Goal: Task Accomplishment & Management: Complete application form

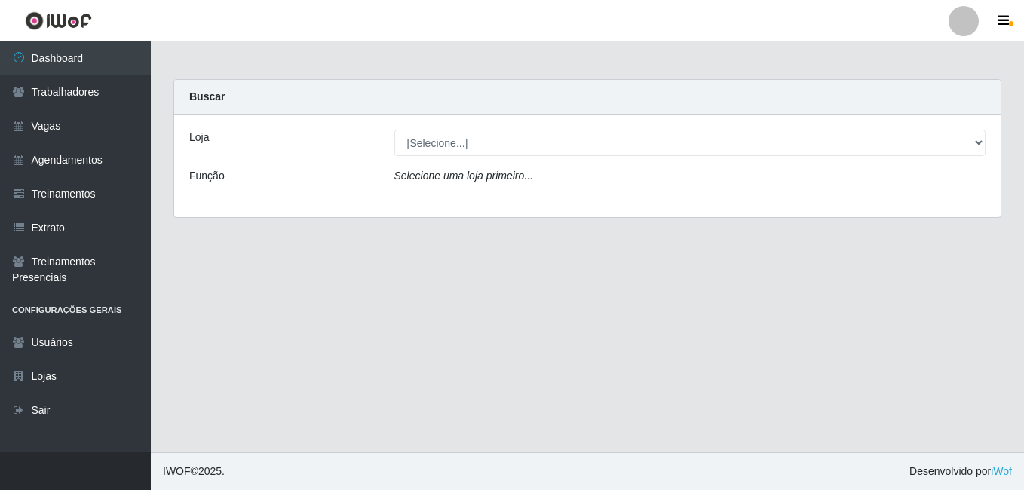
select select "471"
click at [394, 130] on select "[Selecione...] [GEOGRAPHIC_DATA] - [DATE][GEOGRAPHIC_DATA]" at bounding box center [690, 143] width 592 height 26
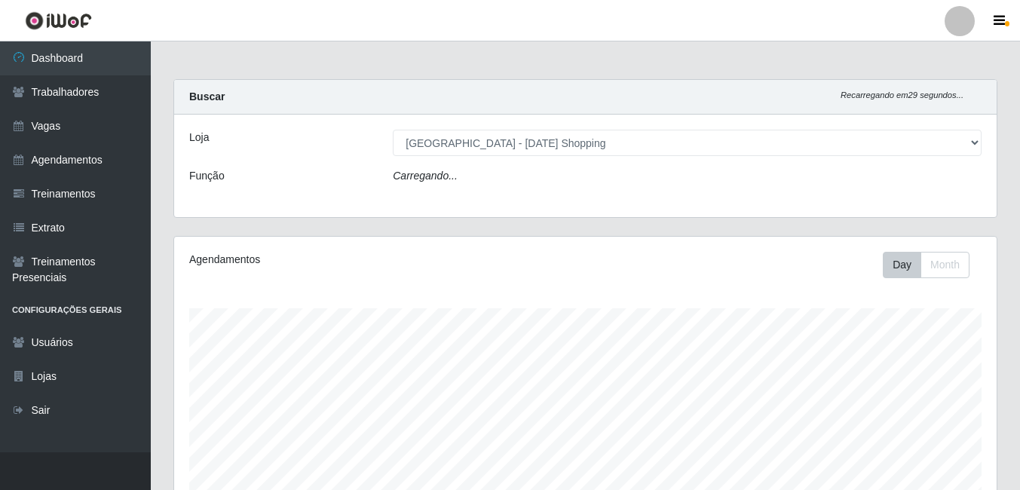
scroll to position [313, 822]
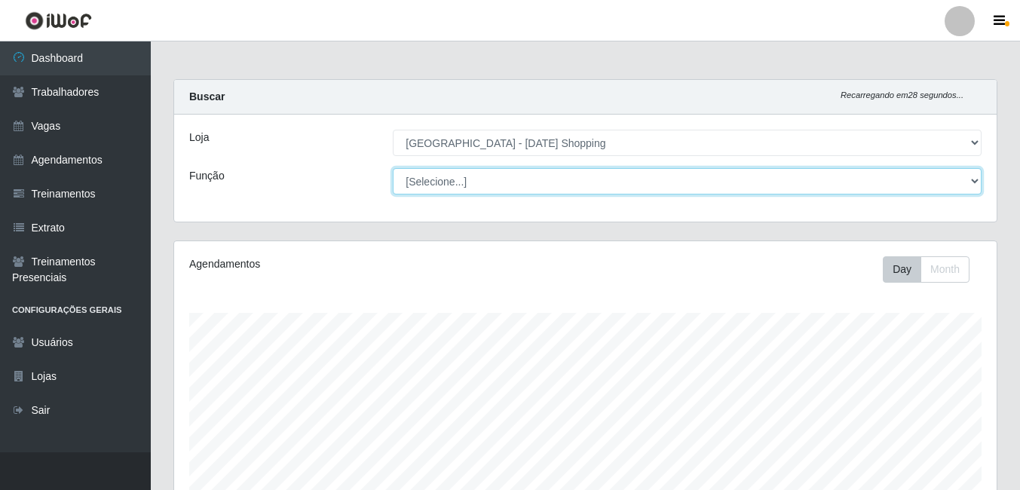
click at [455, 188] on select "[Selecione...] ASG ASG + ASG ++ Assistente de [PERSON_NAME] Assistente de [PERS…" at bounding box center [687, 181] width 589 height 26
select select "16"
click at [393, 168] on select "[Selecione...] ASG ASG + ASG ++ Assistente de [PERSON_NAME] Assistente de [PERS…" at bounding box center [687, 181] width 589 height 26
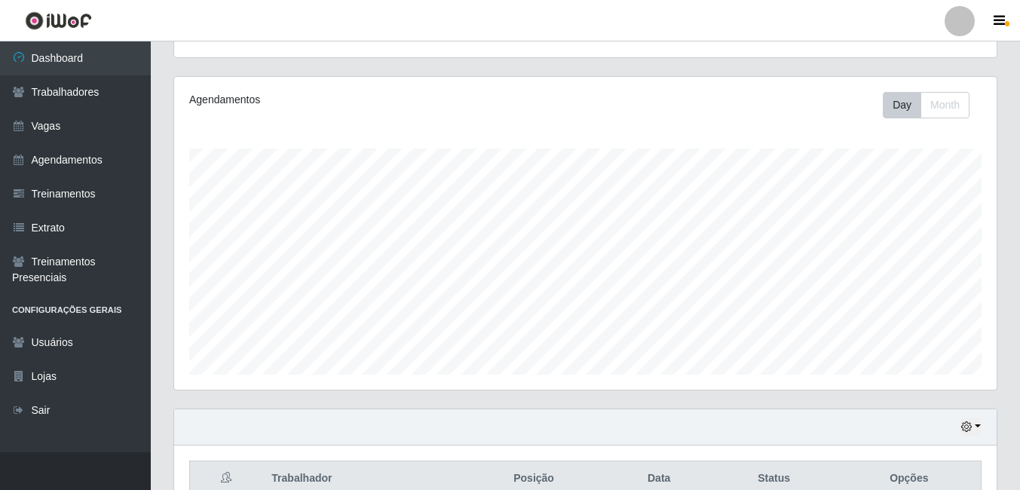
scroll to position [243, 0]
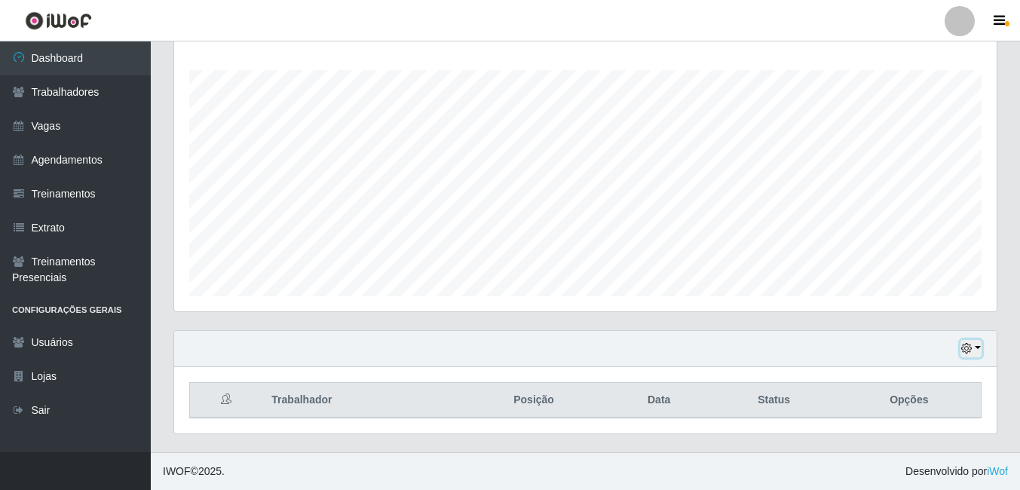
click at [978, 349] on button "button" at bounding box center [970, 348] width 21 height 17
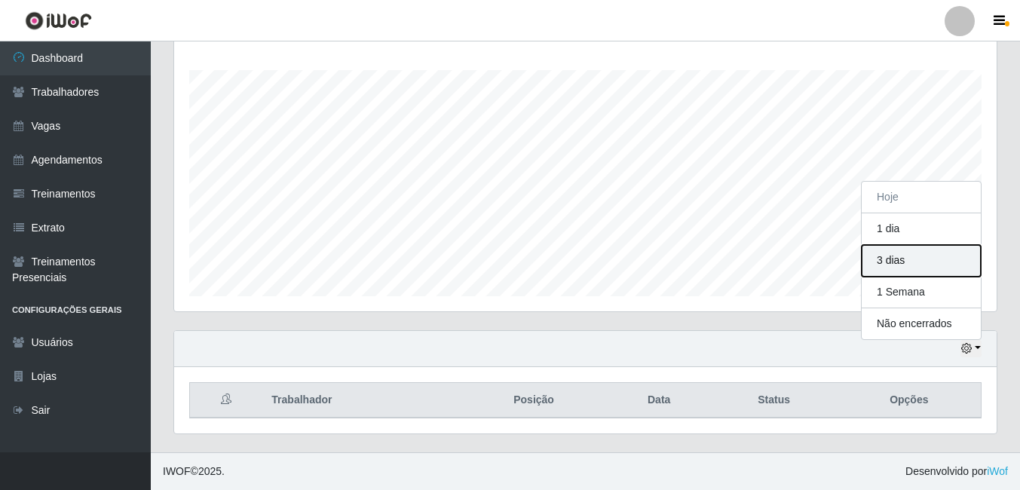
click at [898, 260] on button "3 dias" at bounding box center [921, 261] width 119 height 32
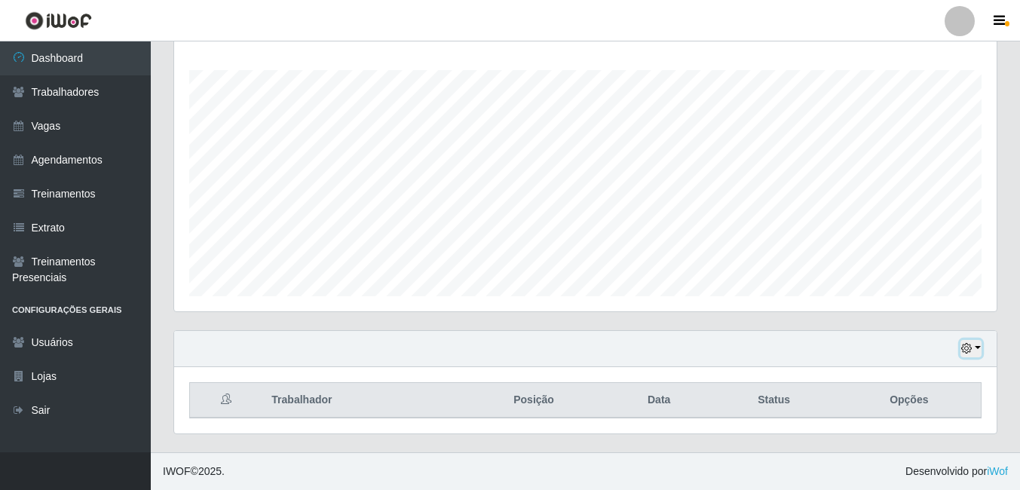
click at [976, 351] on button "button" at bounding box center [970, 348] width 21 height 17
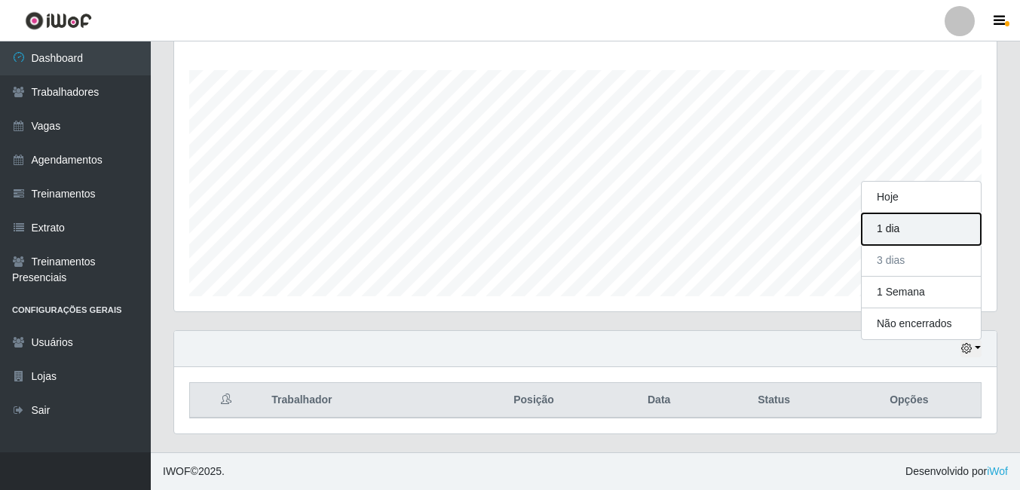
click at [892, 228] on button "1 dia" at bounding box center [921, 229] width 119 height 32
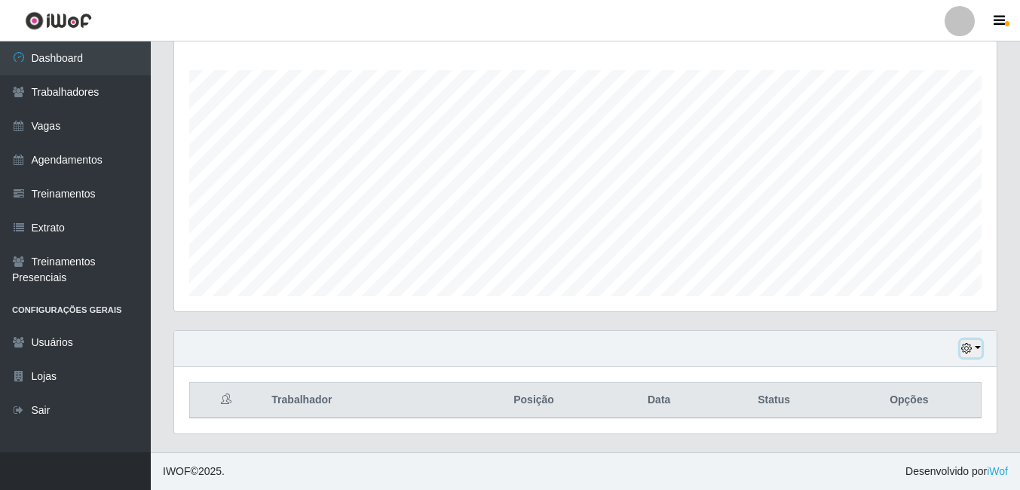
click at [976, 348] on button "button" at bounding box center [970, 348] width 21 height 17
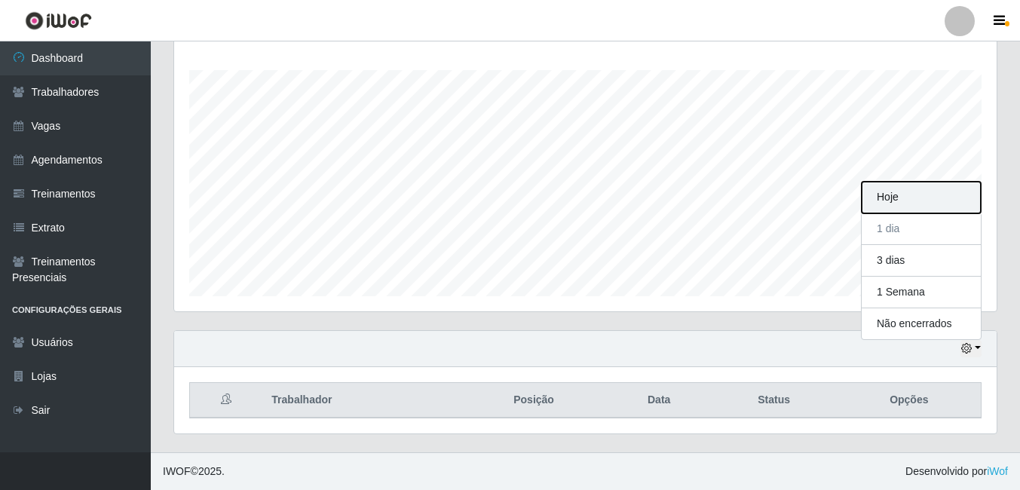
click at [887, 195] on button "Hoje" at bounding box center [921, 198] width 119 height 32
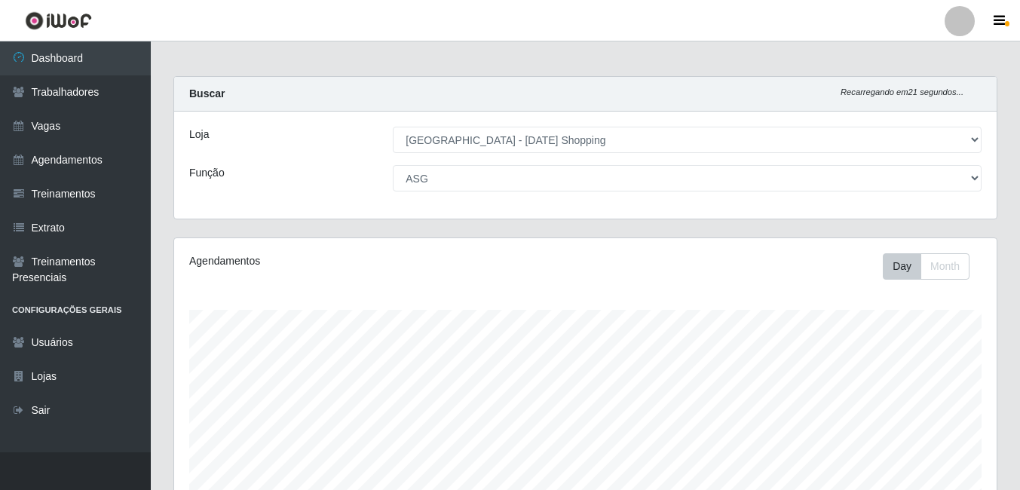
scroll to position [0, 0]
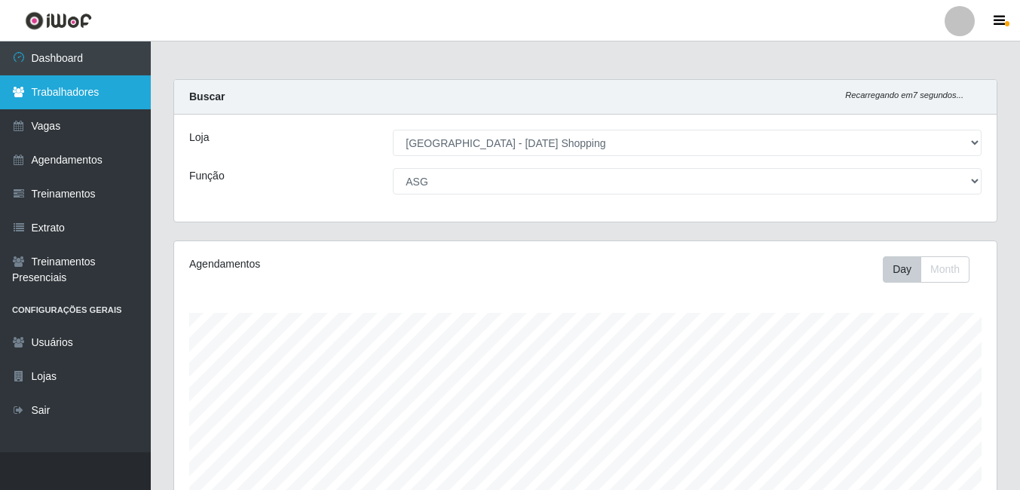
click at [60, 88] on link "Trabalhadores" at bounding box center [75, 92] width 151 height 34
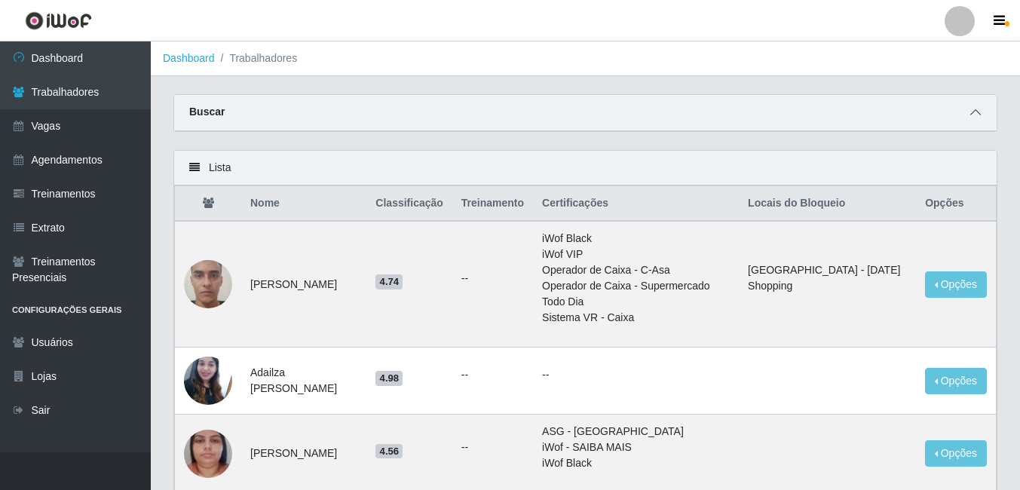
click at [974, 117] on icon at bounding box center [975, 112] width 11 height 11
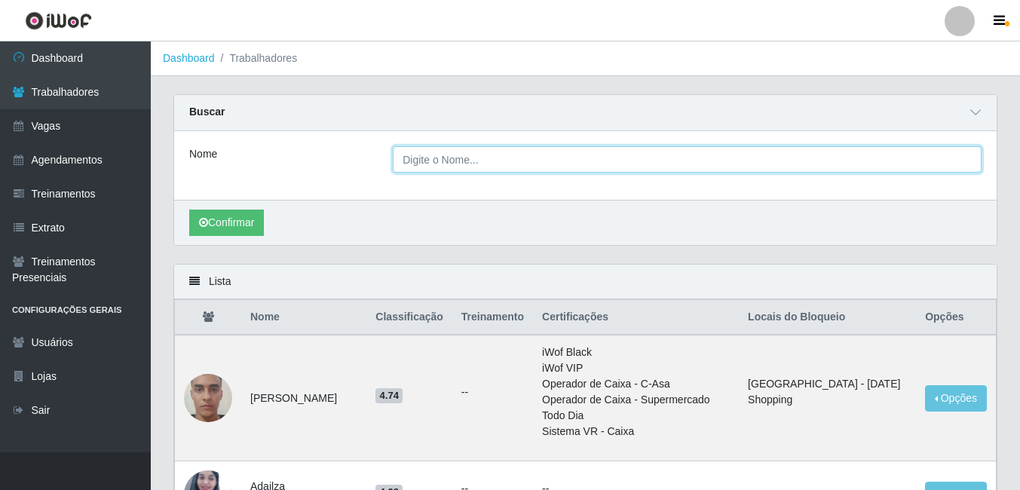
click at [452, 167] on input "Nome" at bounding box center [687, 159] width 589 height 26
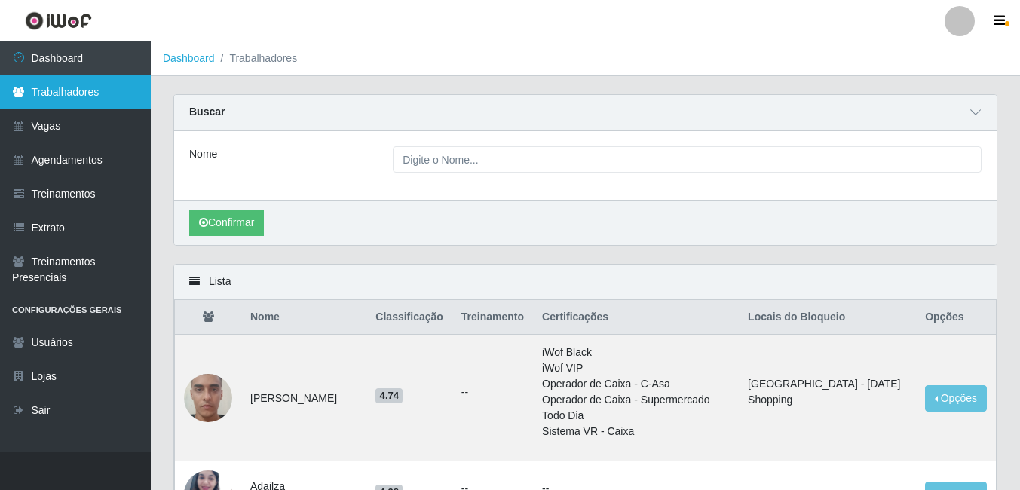
click at [63, 92] on link "Trabalhadores" at bounding box center [75, 92] width 151 height 34
click at [61, 97] on link "Trabalhadores" at bounding box center [75, 92] width 151 height 34
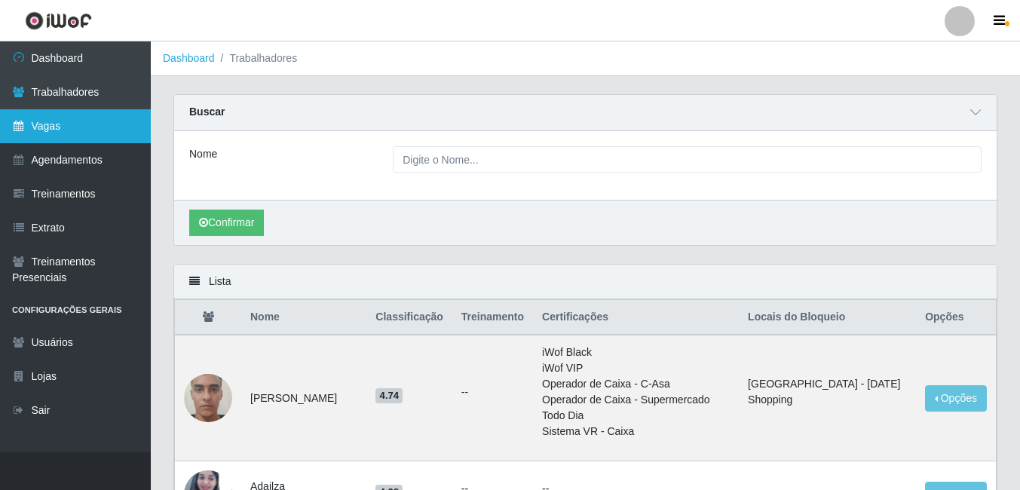
click at [57, 121] on link "Vagas" at bounding box center [75, 126] width 151 height 34
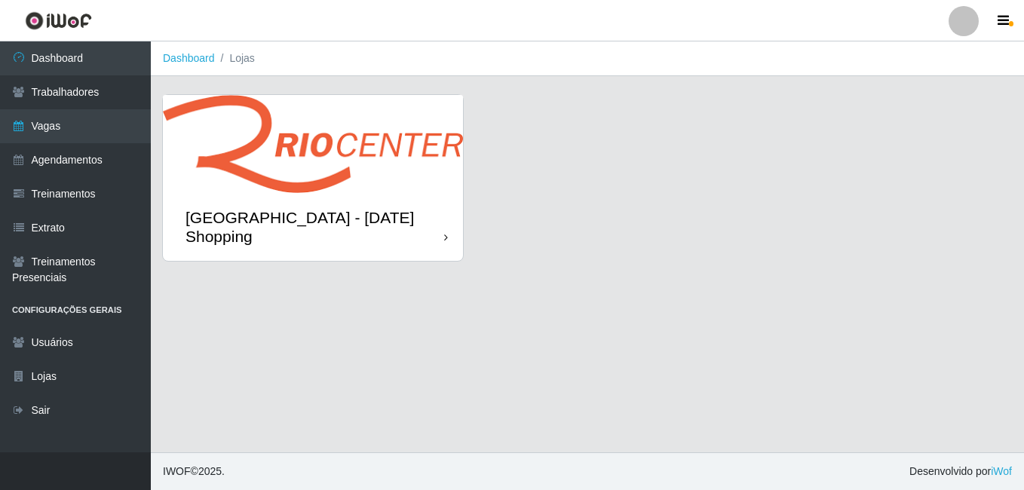
click at [381, 204] on div "[GEOGRAPHIC_DATA] - [DATE] Shopping" at bounding box center [313, 227] width 300 height 68
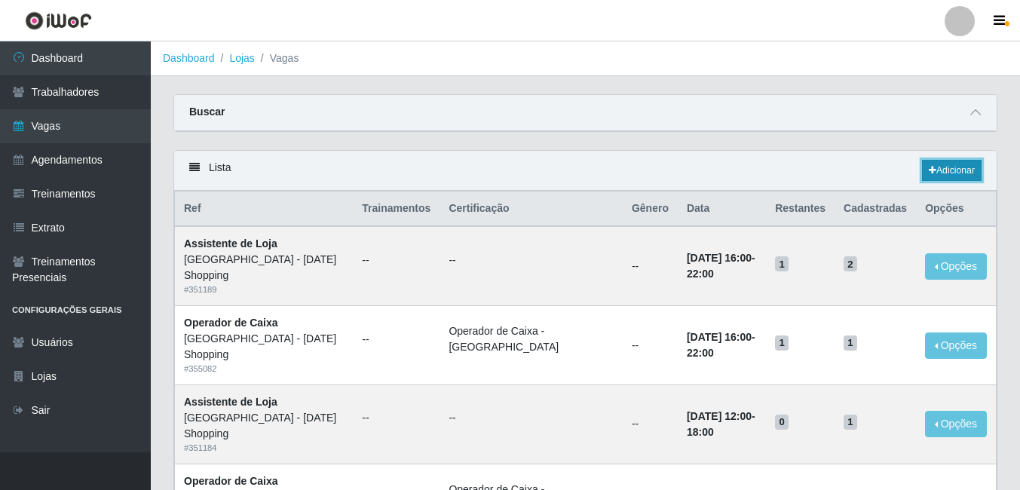
click at [945, 168] on link "Adicionar" at bounding box center [952, 170] width 60 height 21
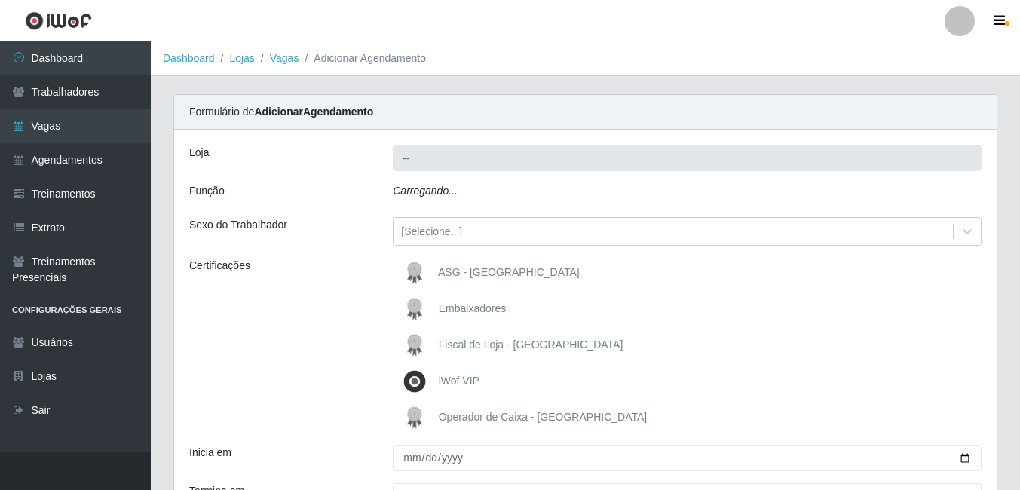
type input "[GEOGRAPHIC_DATA] - [DATE] Shopping"
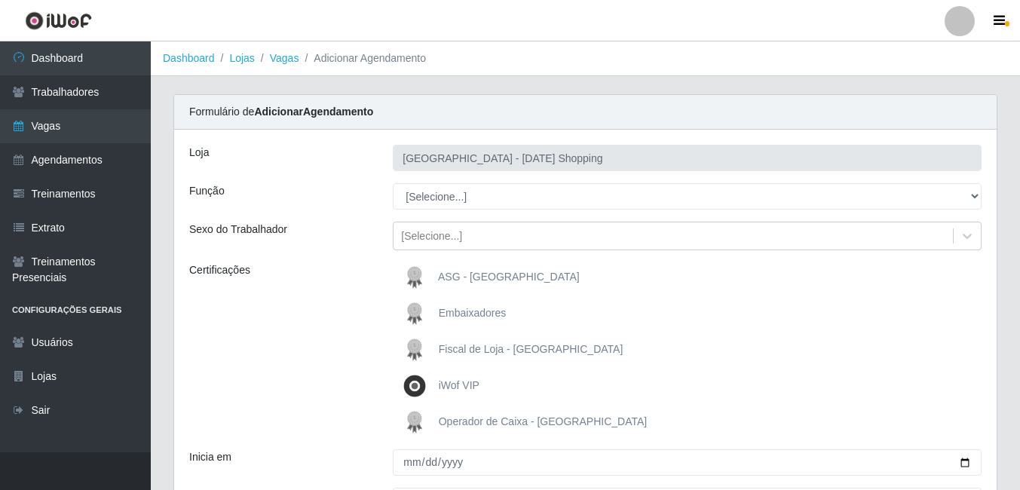
click at [454, 278] on span "ASG - [GEOGRAPHIC_DATA]" at bounding box center [509, 277] width 142 height 12
click at [0, 0] on input "ASG - [GEOGRAPHIC_DATA]" at bounding box center [0, 0] width 0 height 0
click at [454, 278] on span "ASG - [GEOGRAPHIC_DATA]" at bounding box center [509, 277] width 142 height 12
click at [0, 0] on input "ASG - [GEOGRAPHIC_DATA]" at bounding box center [0, 0] width 0 height 0
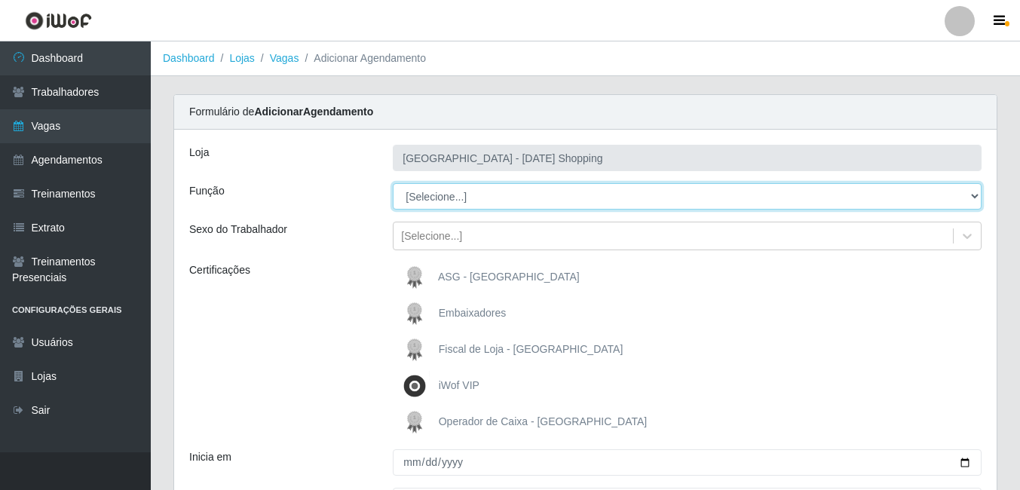
click at [443, 201] on select "[Selecione...] ASG ASG + ASG ++ Assistente de [PERSON_NAME] Assistente de [PERS…" at bounding box center [687, 196] width 589 height 26
select select "16"
click at [393, 183] on select "[Selecione...] ASG ASG + ASG ++ Assistente de [PERSON_NAME] Assistente de [PERS…" at bounding box center [687, 196] width 589 height 26
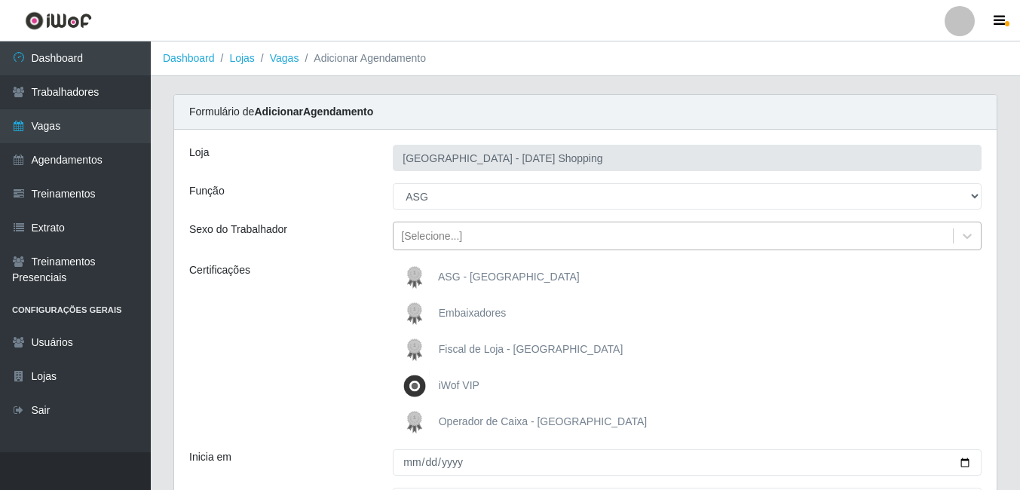
click at [443, 234] on div "[Selecione...]" at bounding box center [431, 236] width 61 height 16
click at [343, 285] on div "Certificações" at bounding box center [280, 349] width 204 height 175
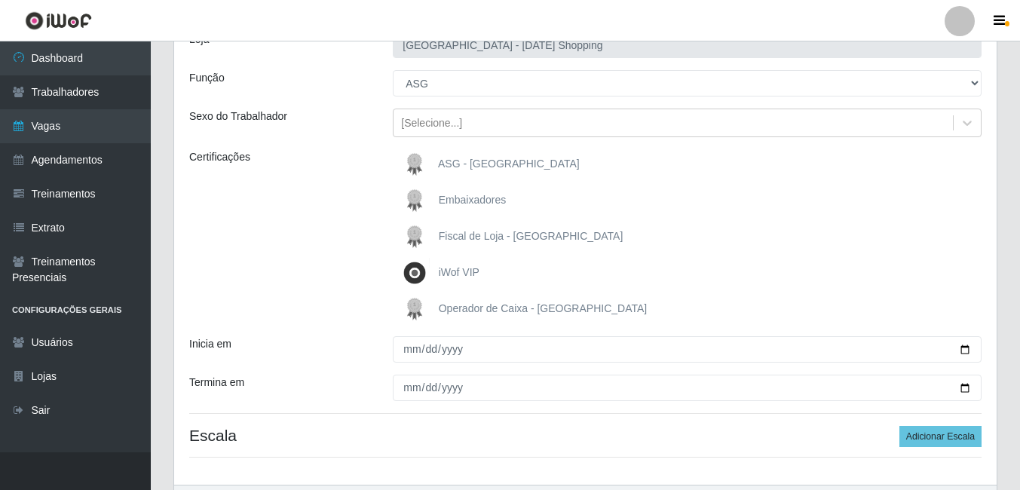
scroll to position [210, 0]
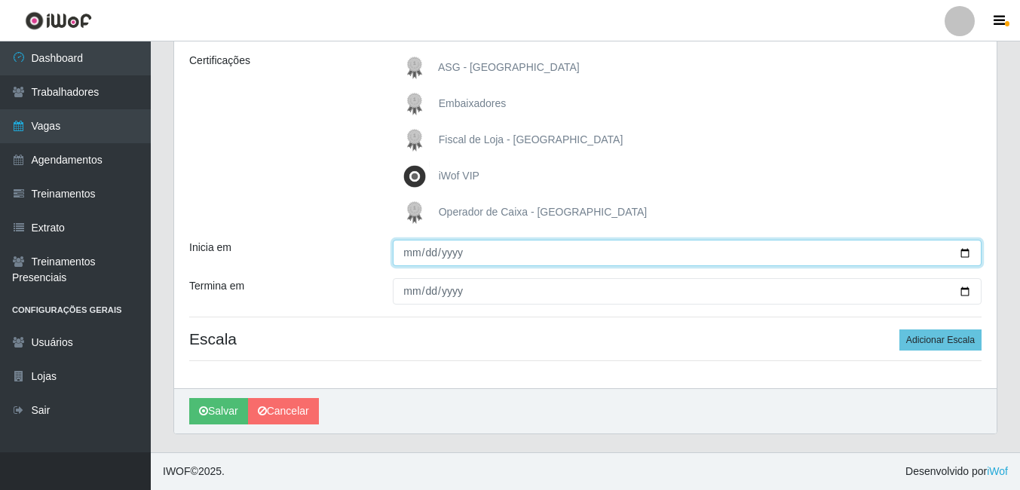
click at [963, 253] on input "Inicia em" at bounding box center [687, 253] width 589 height 26
type input "[DATE]"
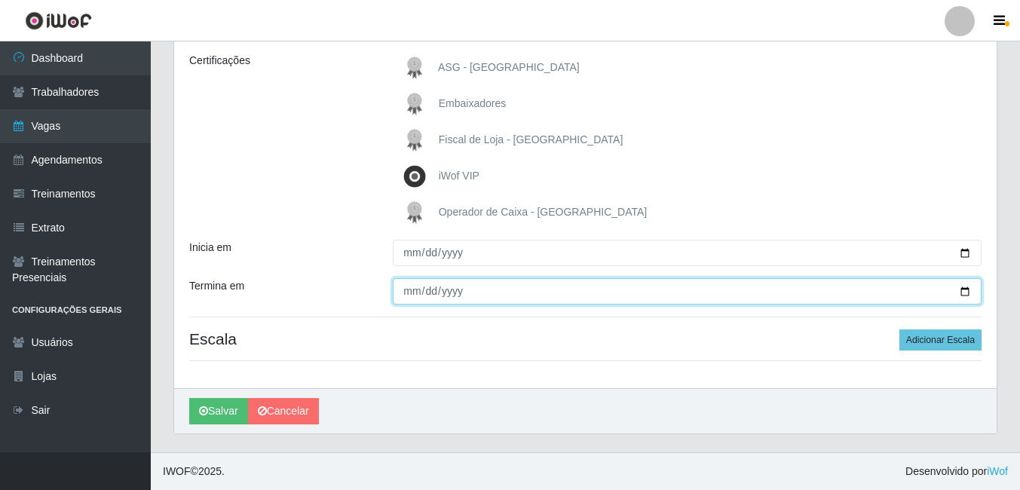
click at [964, 288] on input "Termina em" at bounding box center [687, 291] width 589 height 26
type input "[DATE]"
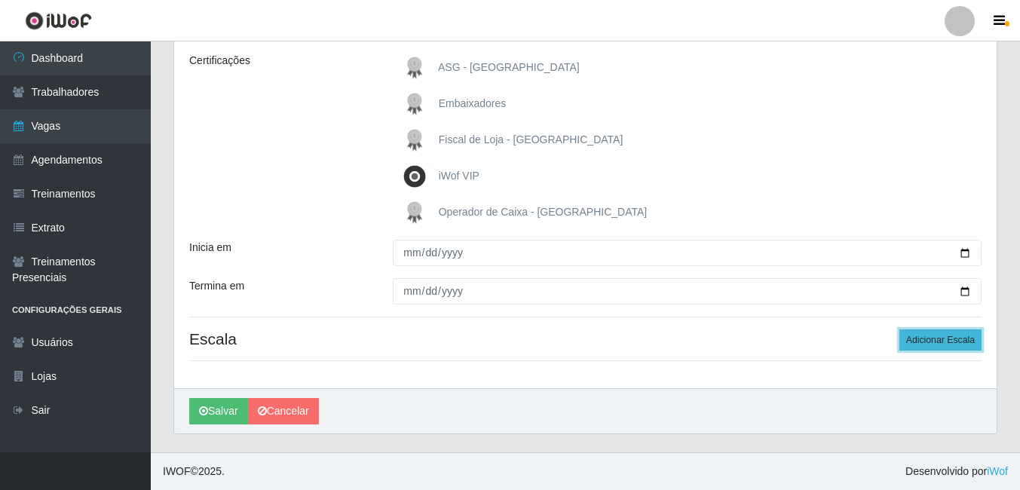
click at [917, 337] on button "Adicionar Escala" at bounding box center [940, 339] width 82 height 21
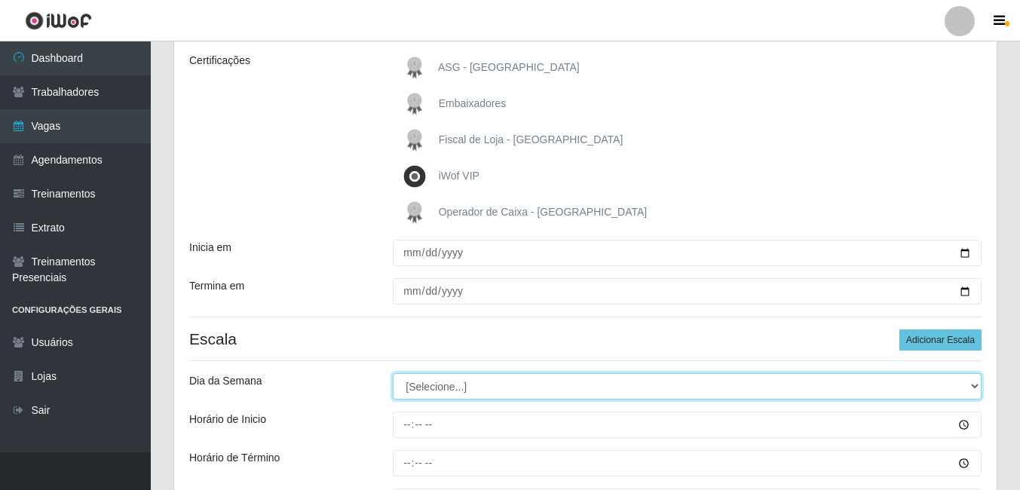
click at [451, 386] on select "[Selecione...] Segunda Terça Quarta Quinta Sexta Sábado Domingo" at bounding box center [687, 386] width 589 height 26
select select "3"
click at [393, 373] on select "[Selecione...] Segunda Terça Quarta Quinta Sexta Sábado Domingo" at bounding box center [687, 386] width 589 height 26
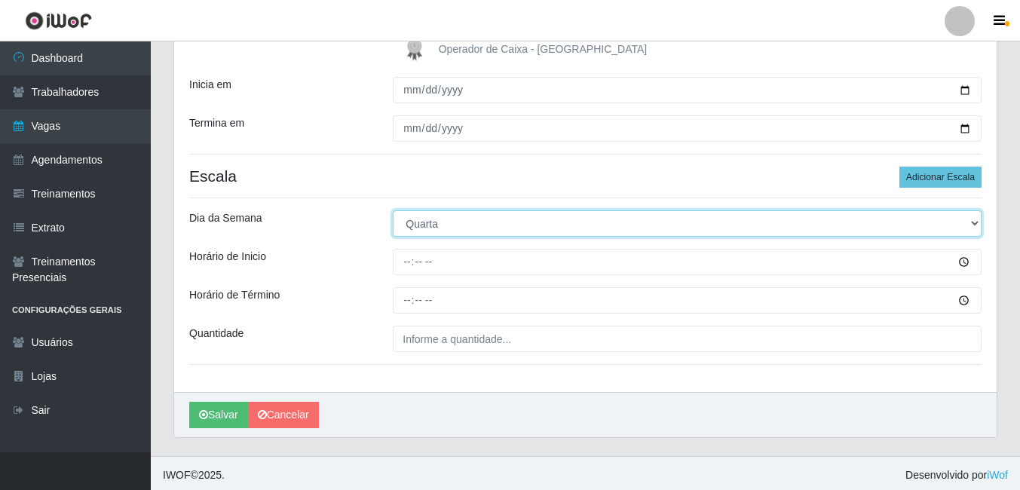
scroll to position [376, 0]
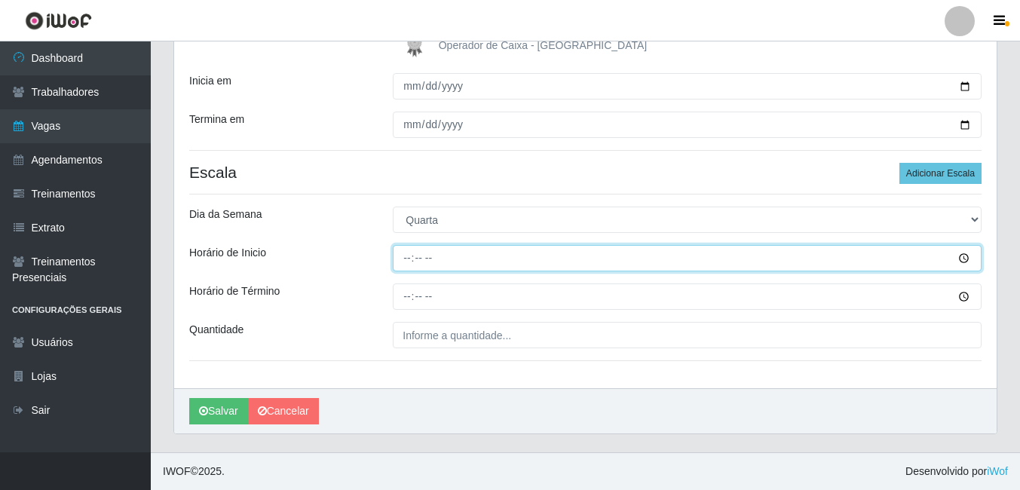
click at [415, 263] on input "Horário de Inicio" at bounding box center [687, 258] width 589 height 26
type input "10:00"
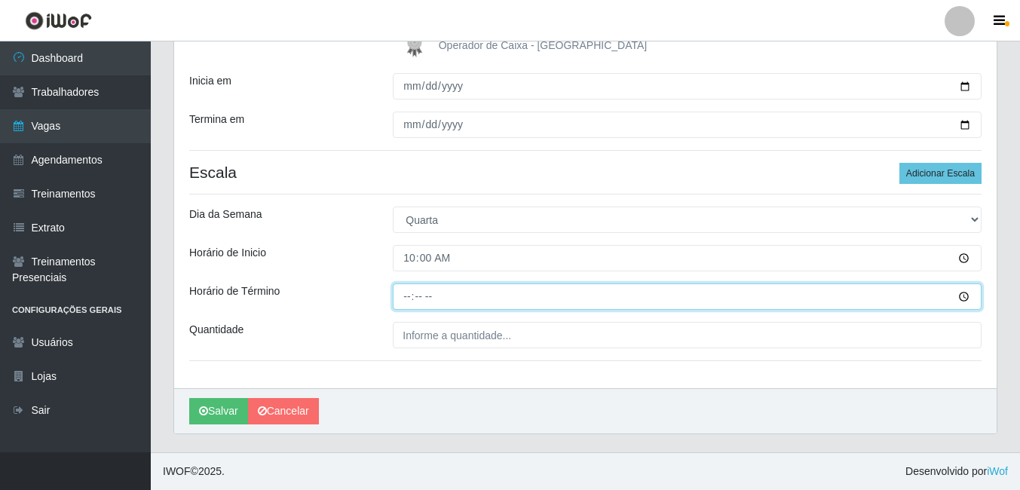
type input "16:00"
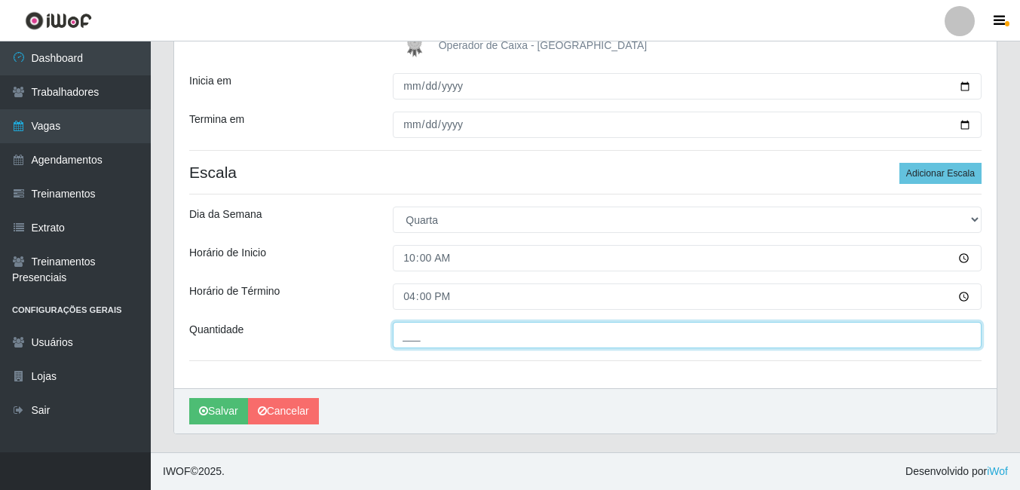
click at [441, 336] on input "___" at bounding box center [687, 335] width 589 height 26
type input "01_"
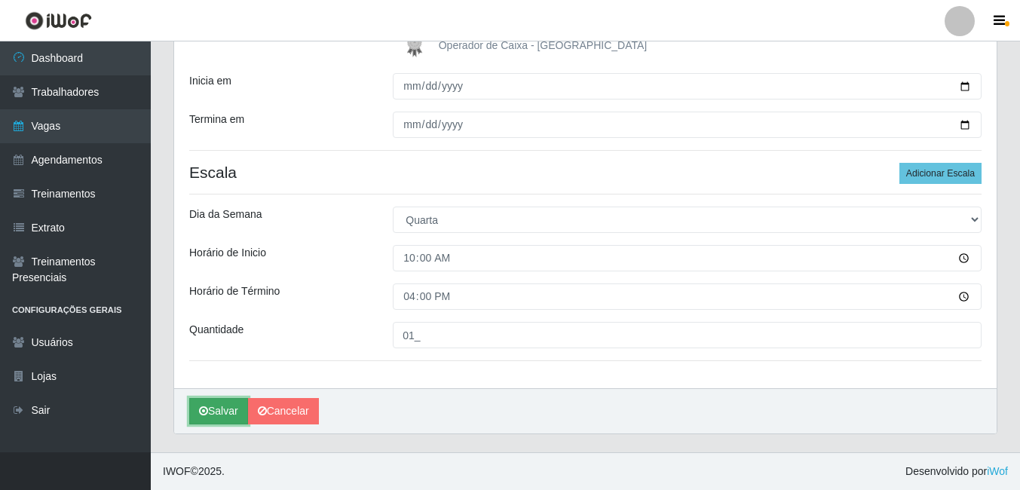
click at [195, 404] on button "Salvar" at bounding box center [218, 411] width 59 height 26
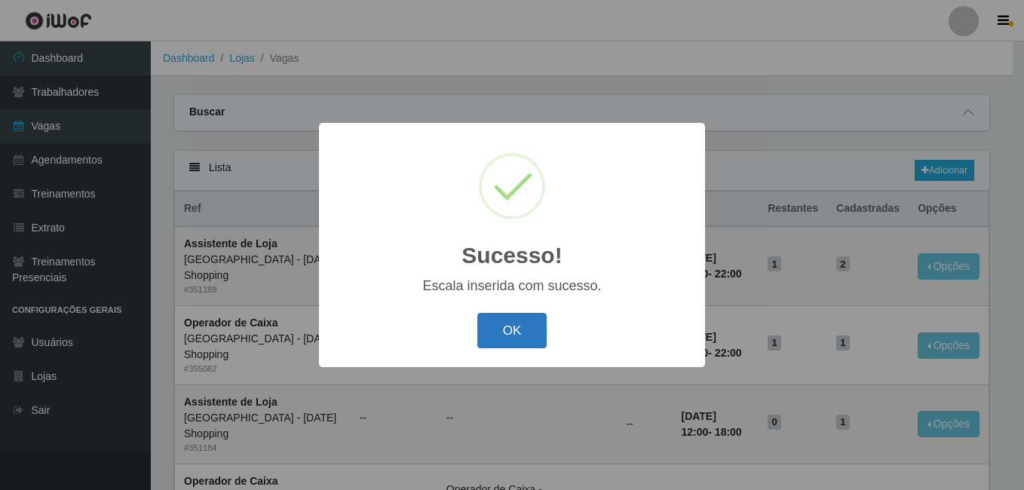
click at [493, 332] on button "OK" at bounding box center [512, 330] width 70 height 35
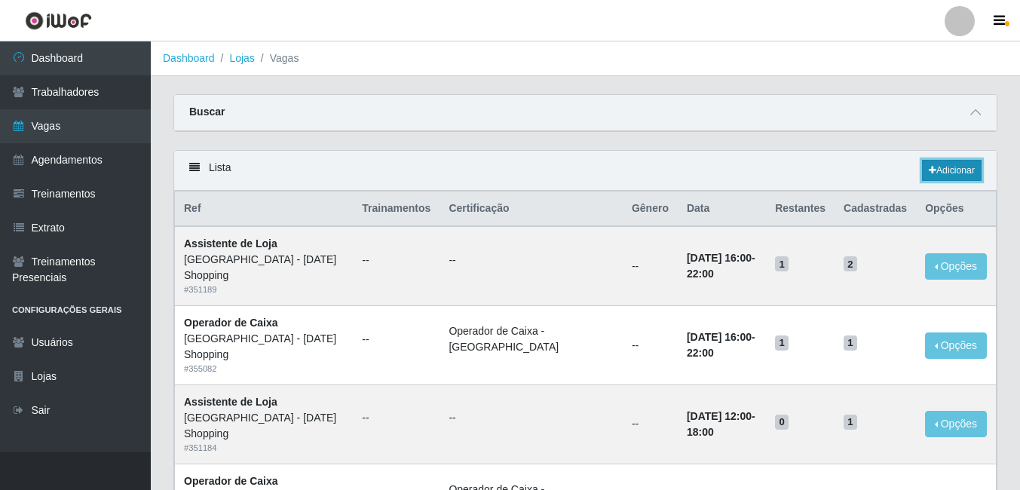
click at [952, 168] on link "Adicionar" at bounding box center [952, 170] width 60 height 21
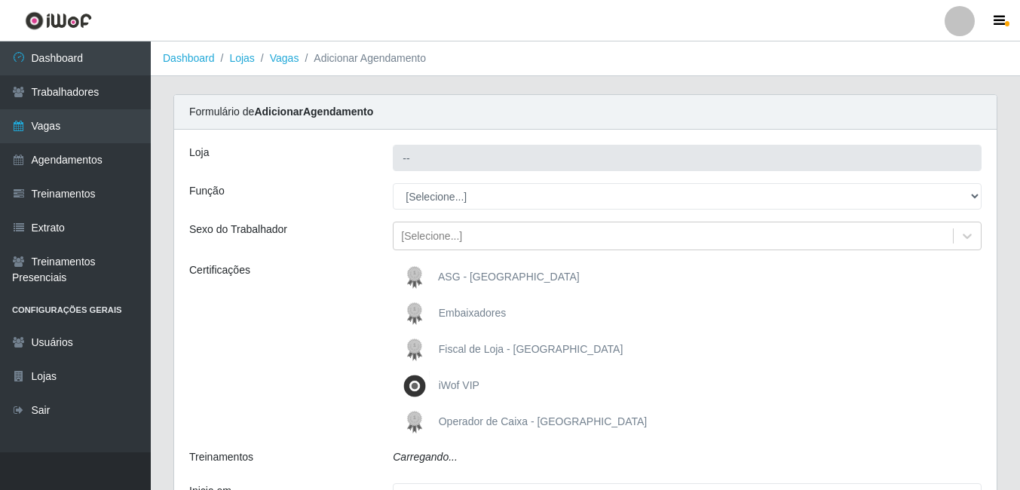
type input "[GEOGRAPHIC_DATA] - [DATE] Shopping"
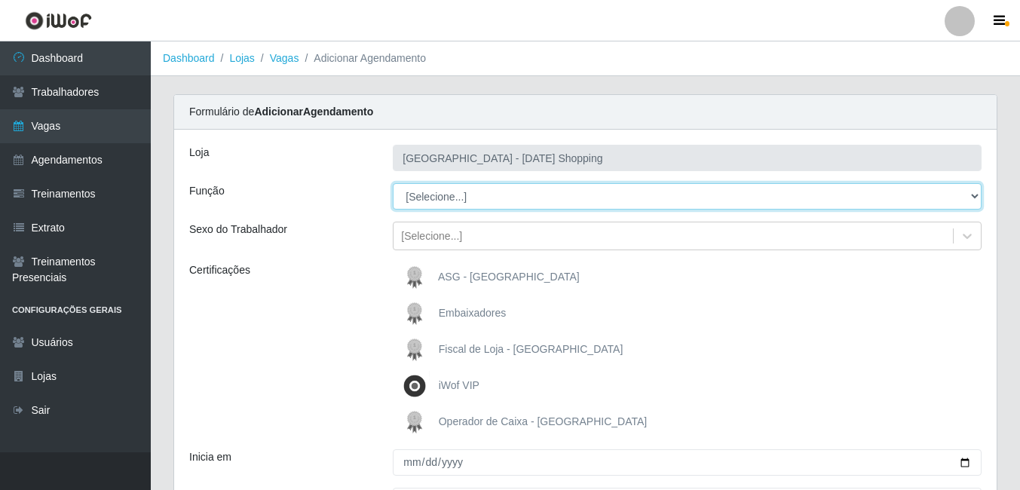
click at [431, 200] on select "[Selecione...] ASG ASG + ASG ++ Assistente de [PERSON_NAME] Assistente de [PERS…" at bounding box center [687, 196] width 589 height 26
select select "16"
click at [393, 183] on select "[Selecione...] ASG ASG + ASG ++ Assistente de [PERSON_NAME] Assistente de [PERS…" at bounding box center [687, 196] width 589 height 26
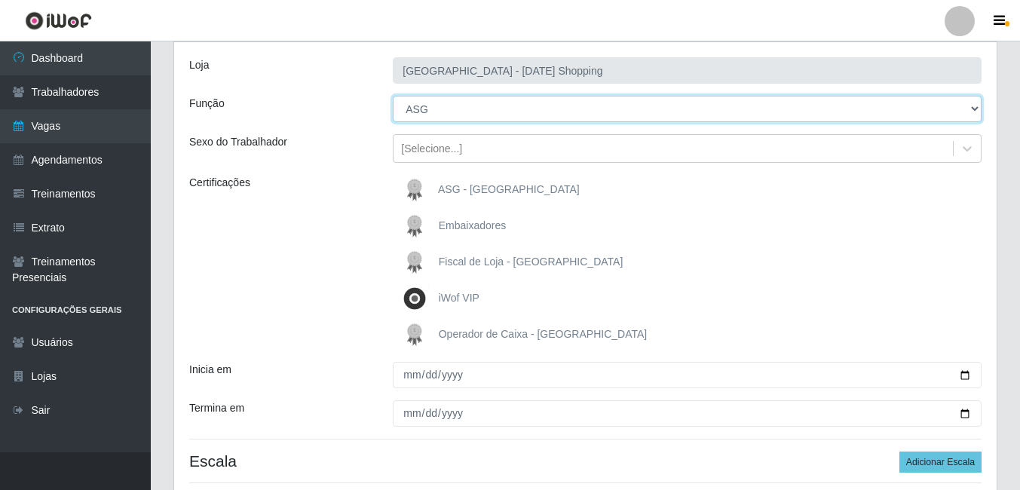
scroll to position [210, 0]
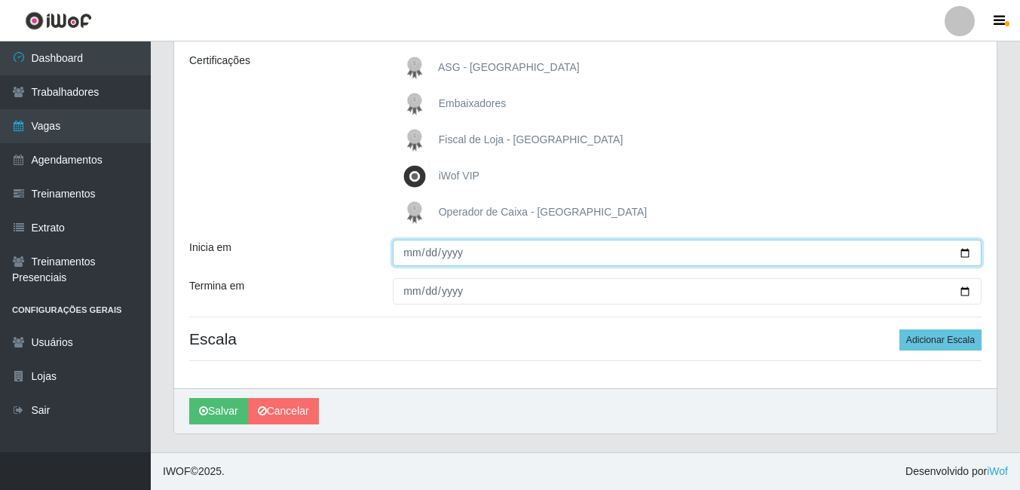
click at [399, 254] on input "Inicia em" at bounding box center [687, 253] width 589 height 26
type input "[DATE]"
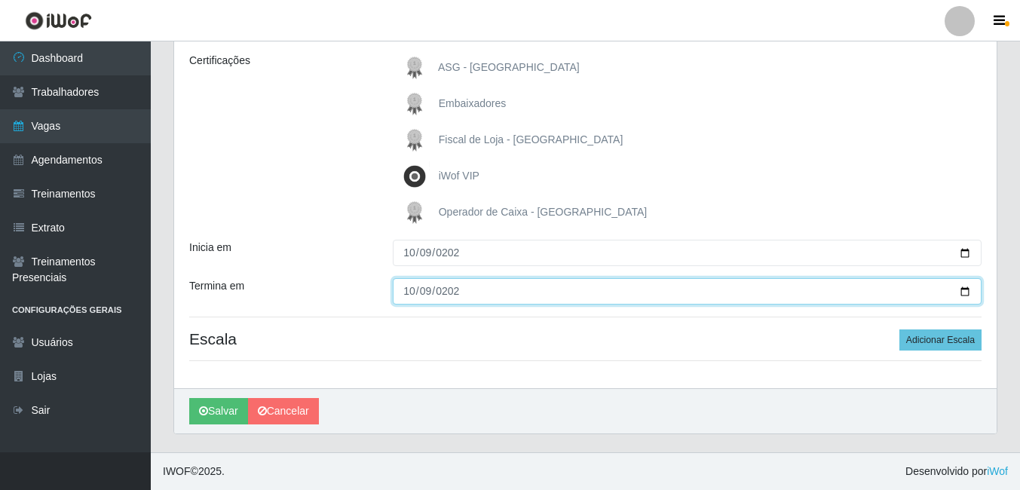
type input "[DATE]"
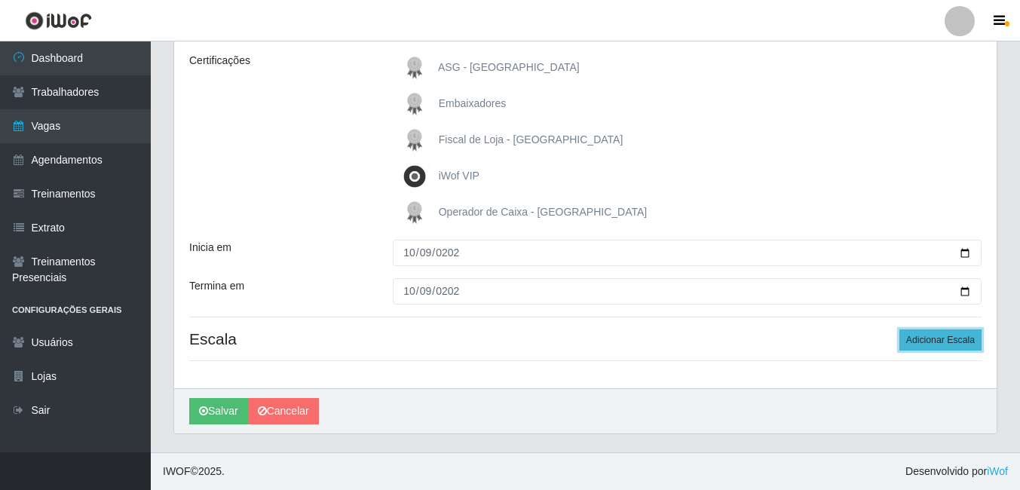
click at [930, 338] on button "Adicionar Escala" at bounding box center [940, 339] width 82 height 21
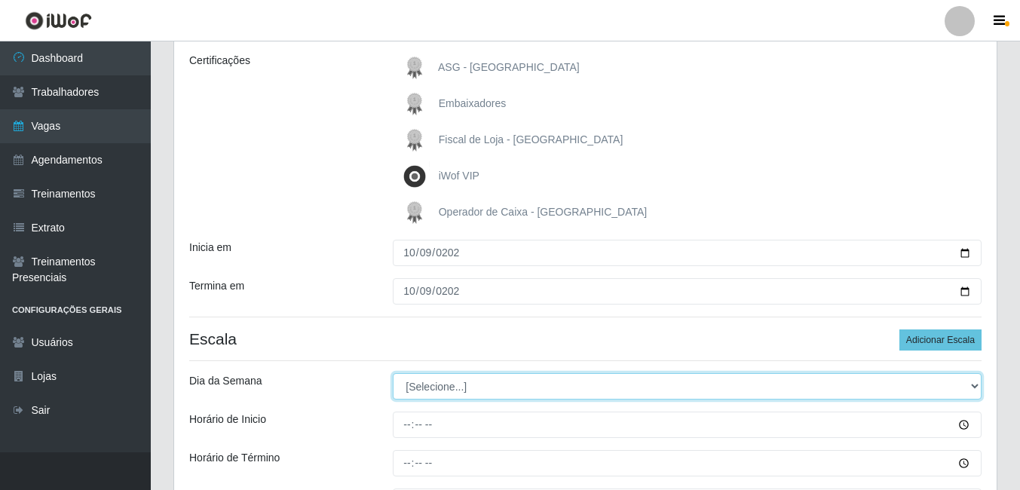
click at [415, 384] on select "[Selecione...] Segunda Terça Quarta Quinta Sexta Sábado Domingo" at bounding box center [687, 386] width 589 height 26
select select "4"
click at [393, 373] on select "[Selecione...] Segunda Terça Quarta Quinta Sexta Sábado Domingo" at bounding box center [687, 386] width 589 height 26
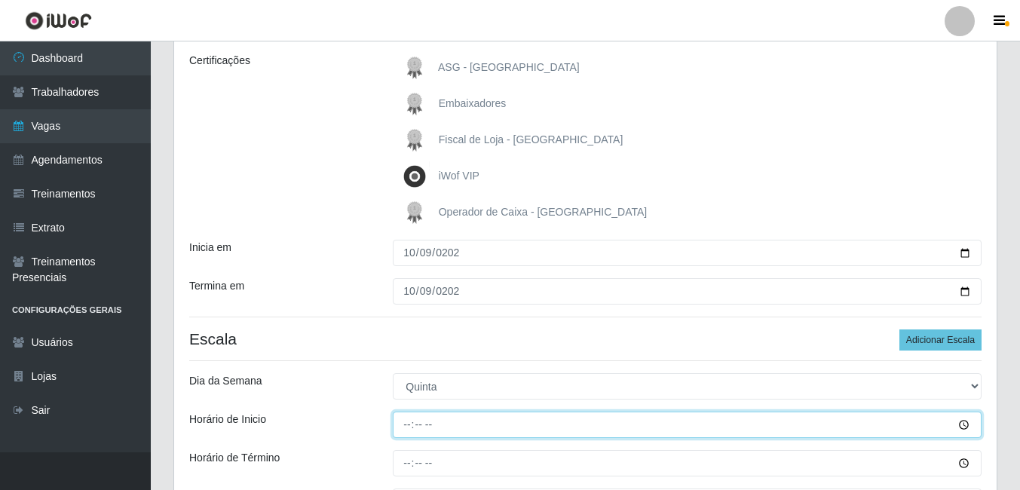
click at [962, 423] on input "Horário de Inicio" at bounding box center [687, 425] width 589 height 26
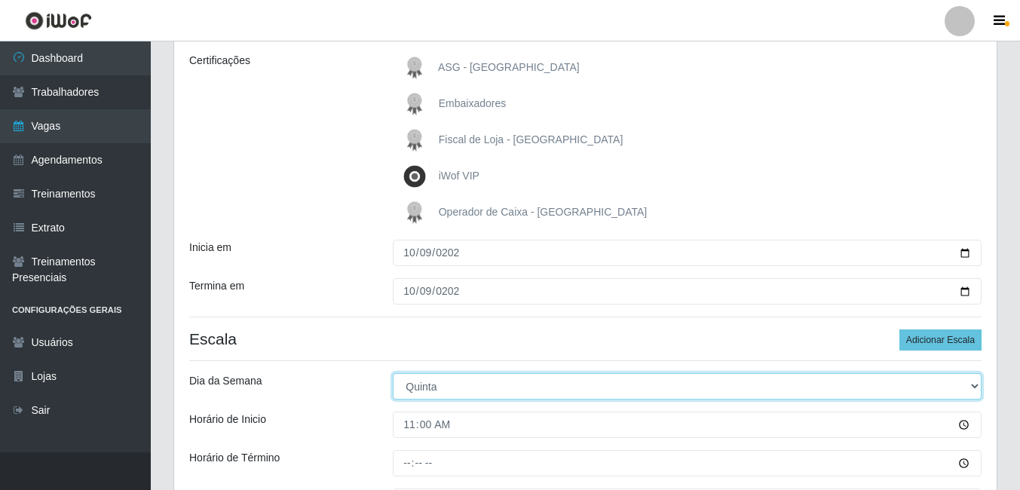
drag, startPoint x: 663, startPoint y: 400, endPoint x: 654, endPoint y: 400, distance: 8.3
click at [663, 400] on select "[Selecione...] Segunda Terça Quarta Quinta Sexta Sábado Domingo" at bounding box center [687, 386] width 589 height 26
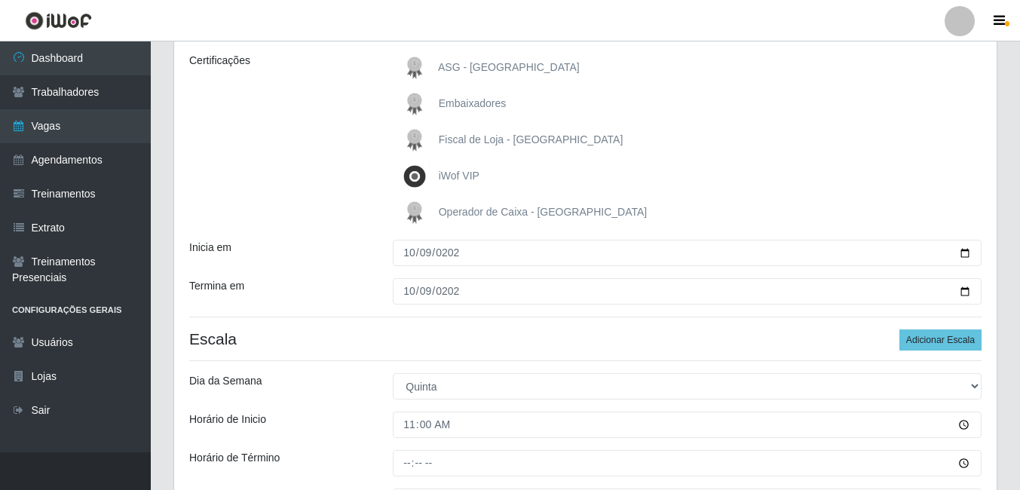
click at [372, 421] on div "Horário de Inicio" at bounding box center [280, 425] width 204 height 26
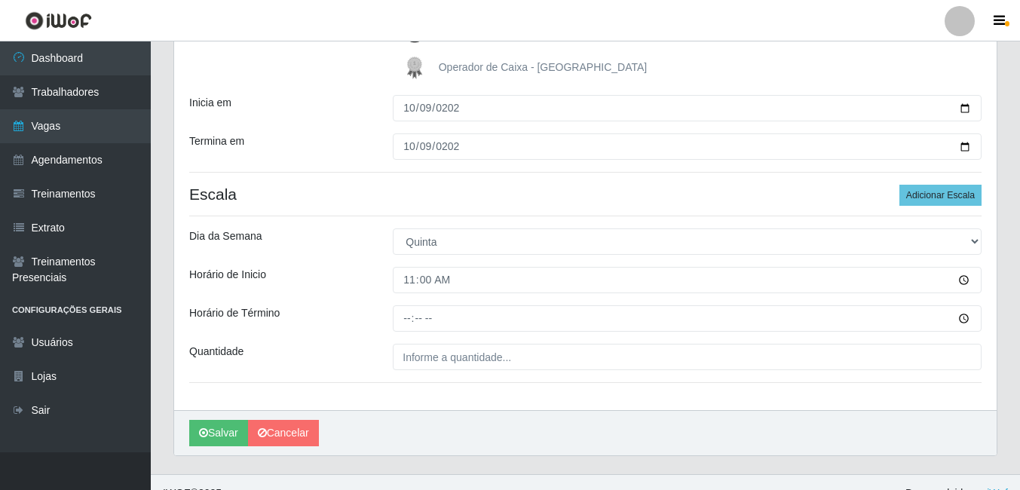
scroll to position [376, 0]
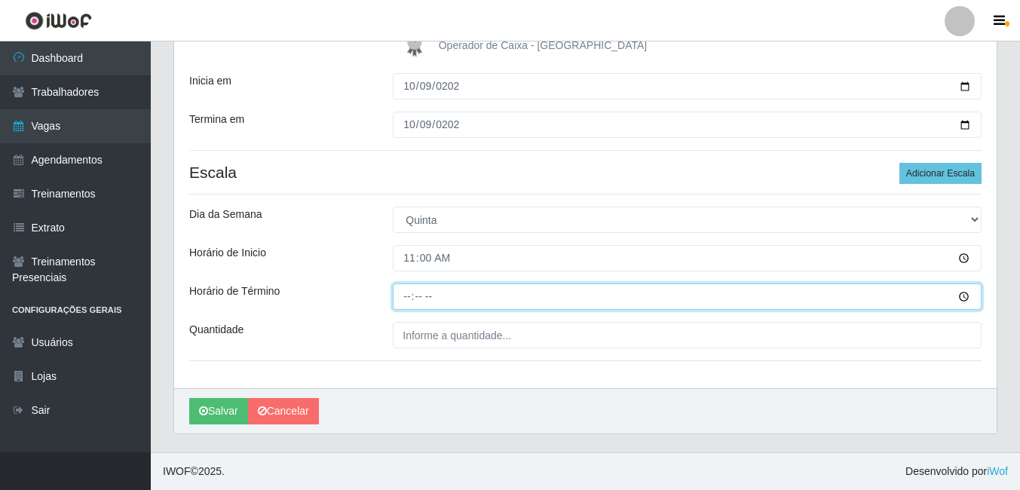
click at [415, 295] on input "Horário de Término" at bounding box center [687, 296] width 589 height 26
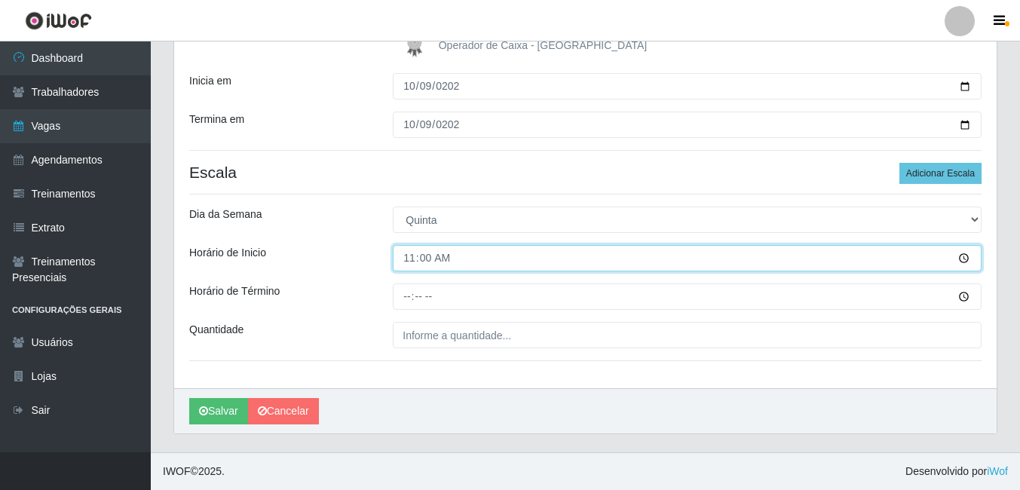
click at [415, 256] on input "11:00" at bounding box center [687, 258] width 589 height 26
type input "10:00"
type input "12:00"
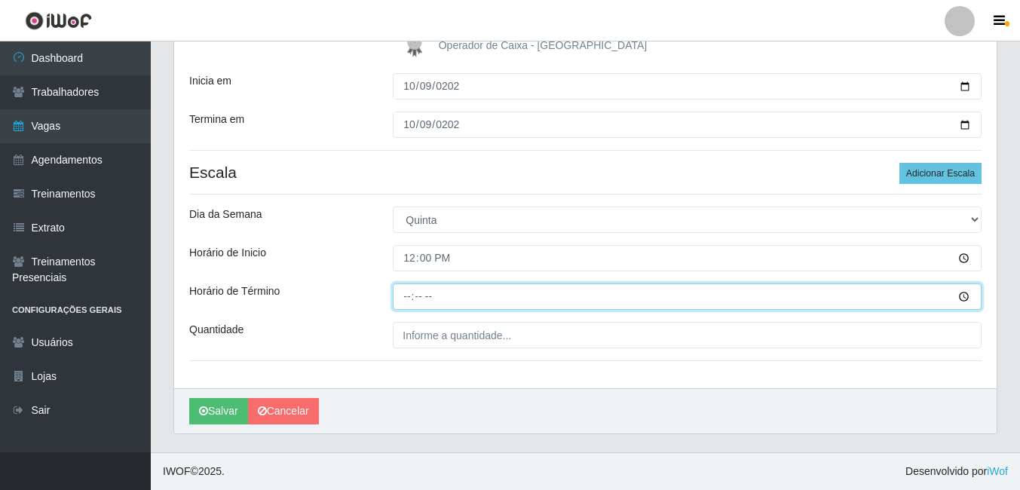
type input "18:00"
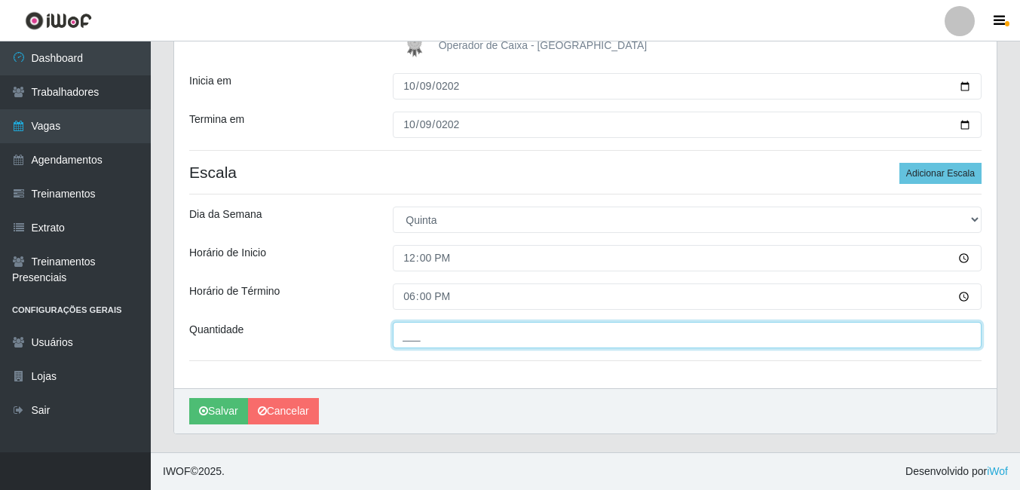
click at [427, 331] on input "___" at bounding box center [687, 335] width 589 height 26
type input "01_"
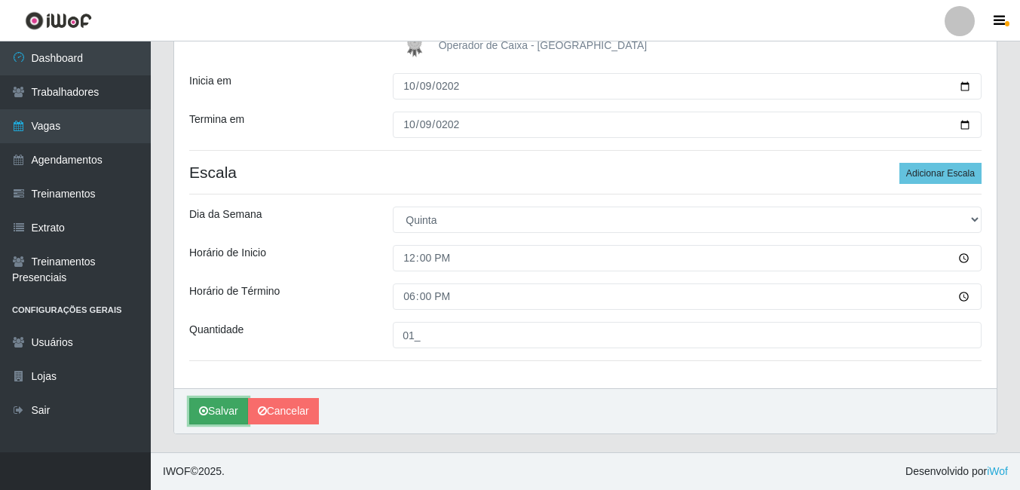
click at [207, 415] on icon "submit" at bounding box center [203, 411] width 9 height 11
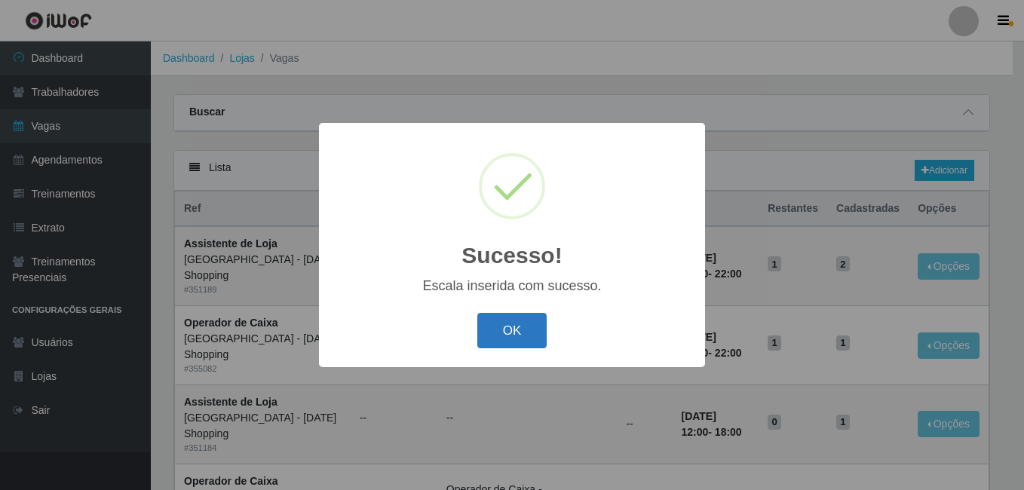
click at [506, 342] on button "OK" at bounding box center [512, 330] width 70 height 35
